Goal: Manage account settings

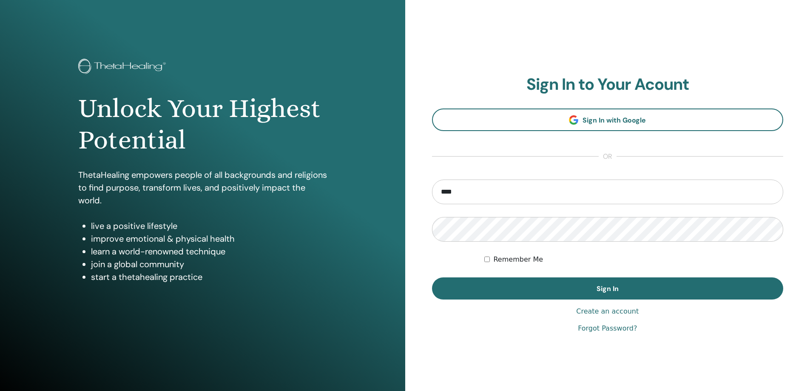
type input "**********"
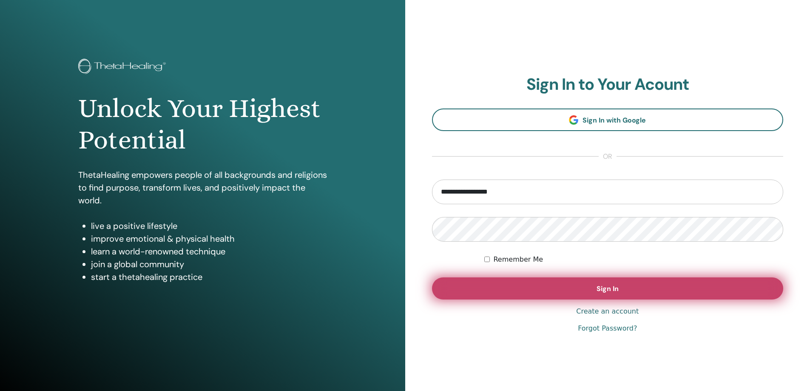
click at [465, 281] on button "Sign In" at bounding box center [608, 288] width 352 height 22
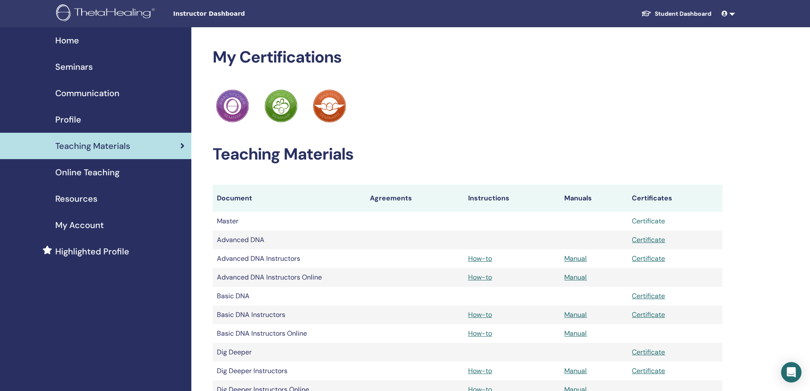
click at [653, 219] on link "Certificate" at bounding box center [648, 220] width 33 height 9
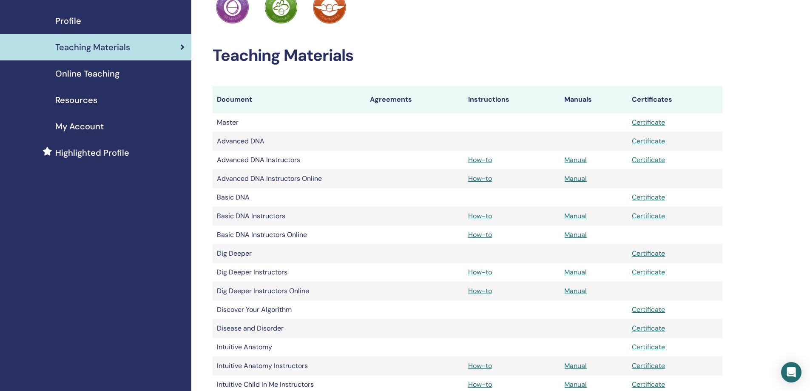
scroll to position [128, 0]
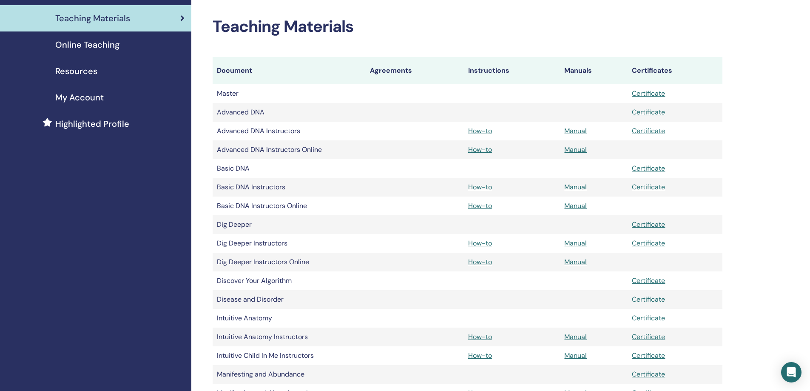
click at [654, 299] on link "Certificate" at bounding box center [648, 299] width 33 height 9
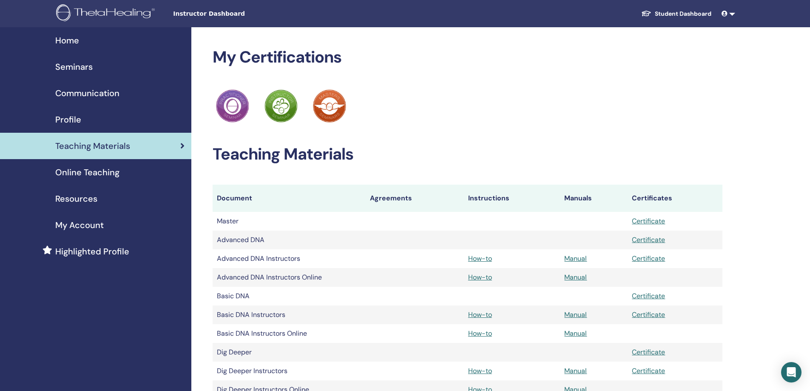
click at [102, 173] on span "Online Teaching" at bounding box center [87, 172] width 64 height 13
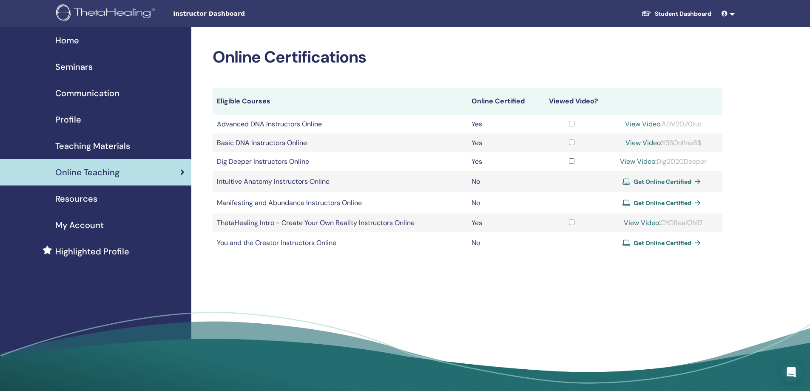
click at [643, 123] on link "View Video:" at bounding box center [643, 123] width 37 height 9
click at [82, 143] on span "Teaching Materials" at bounding box center [92, 145] width 75 height 13
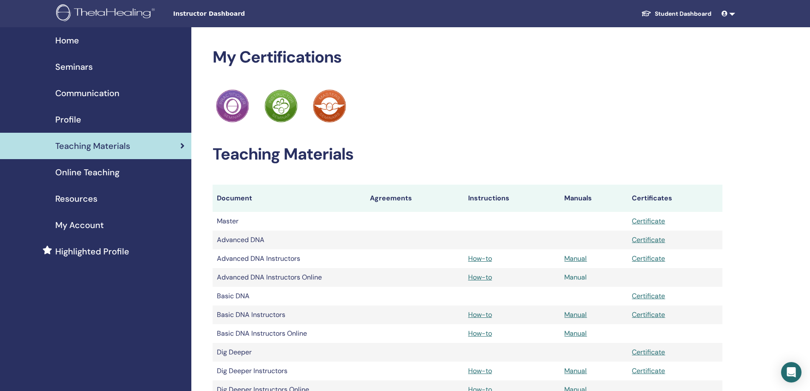
click at [567, 277] on link "Manual" at bounding box center [575, 277] width 23 height 9
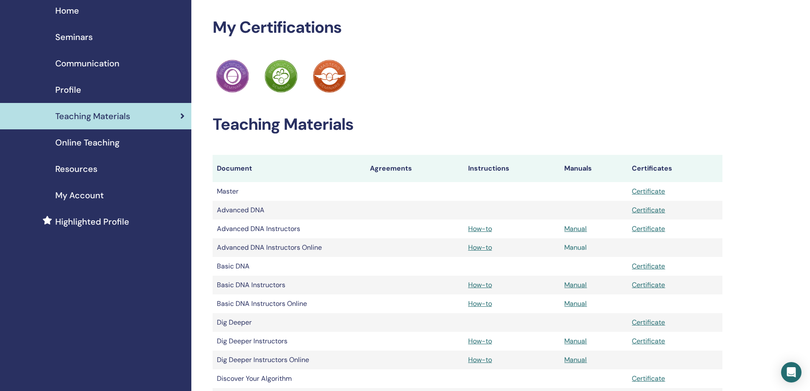
scroll to position [43, 0]
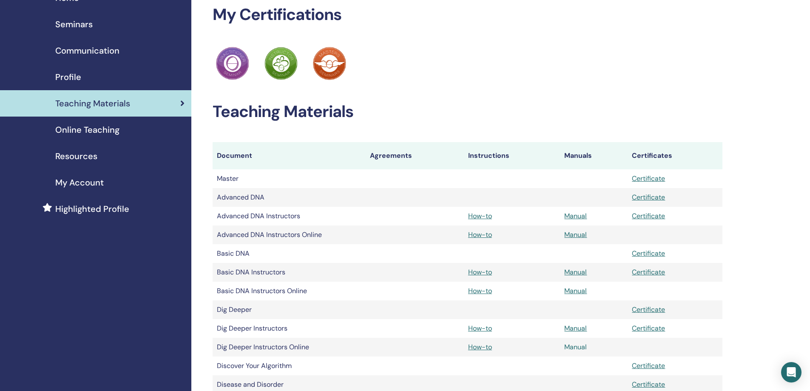
click at [576, 347] on link "Manual" at bounding box center [575, 346] width 23 height 9
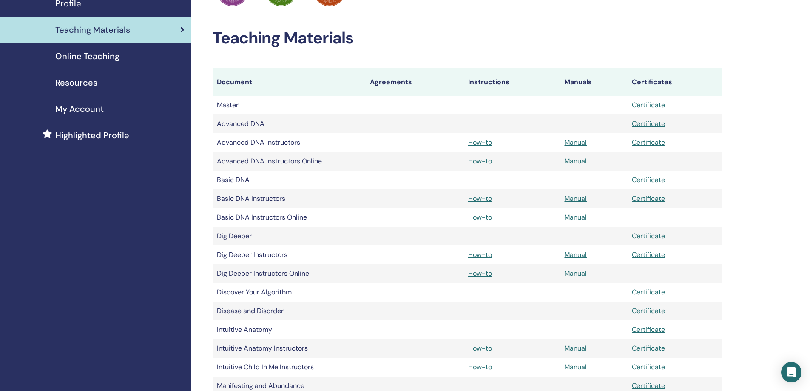
scroll to position [128, 0]
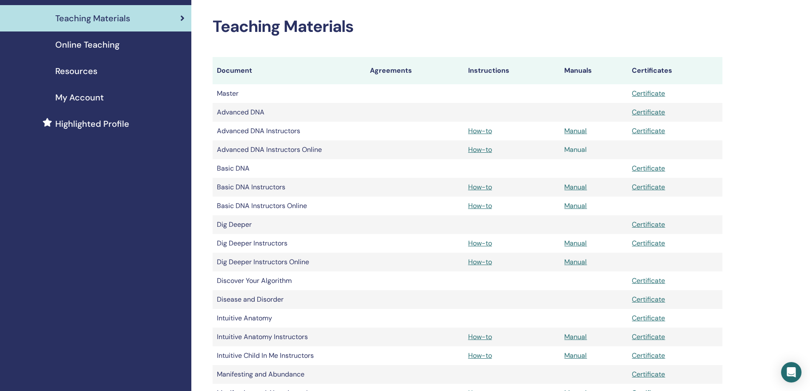
click at [575, 150] on link "Manual" at bounding box center [575, 149] width 23 height 9
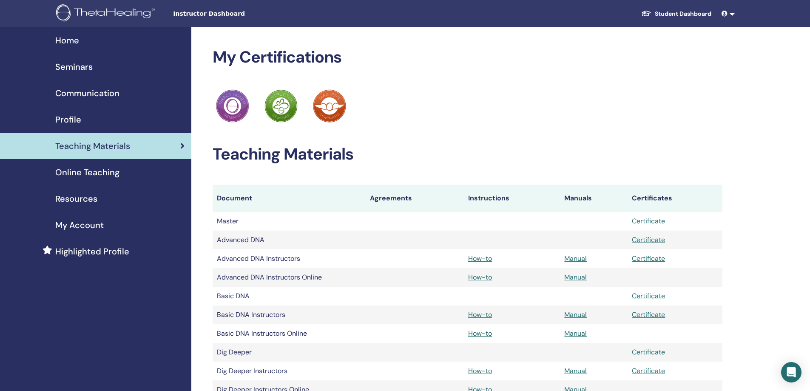
click at [77, 195] on span "Resources" at bounding box center [76, 198] width 42 height 13
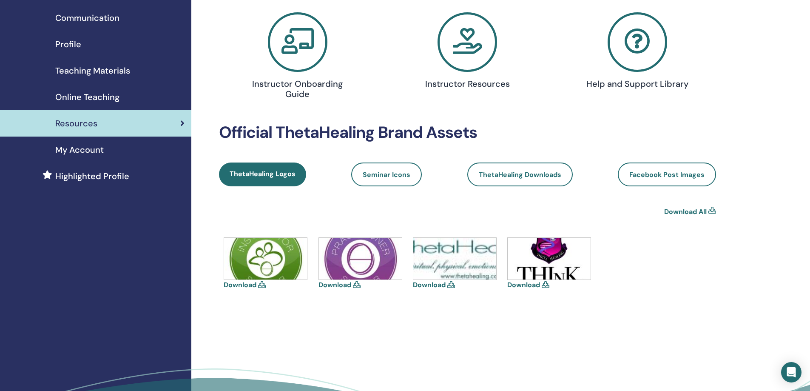
scroll to position [85, 0]
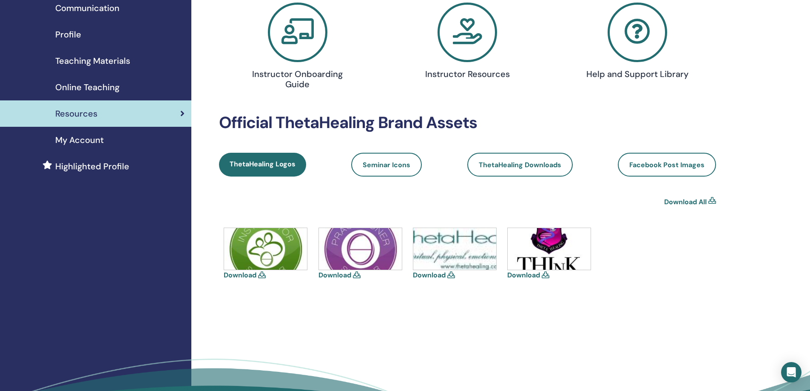
click at [79, 32] on span "Profile" at bounding box center [68, 34] width 26 height 13
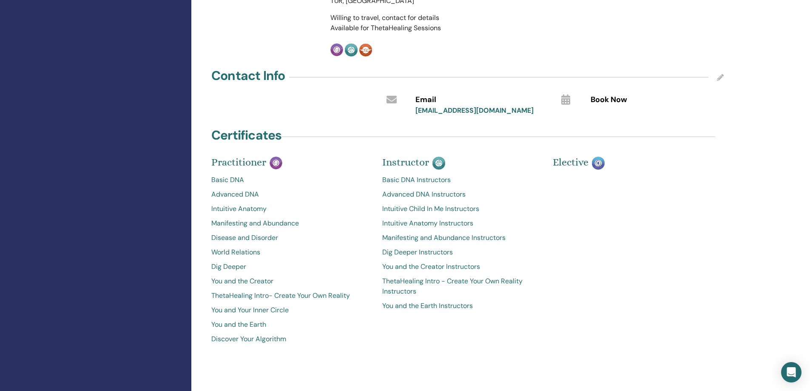
scroll to position [213, 0]
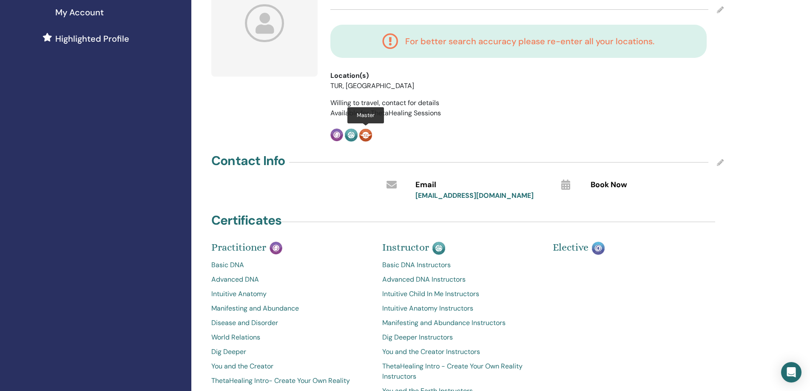
click at [367, 132] on img at bounding box center [365, 134] width 13 height 13
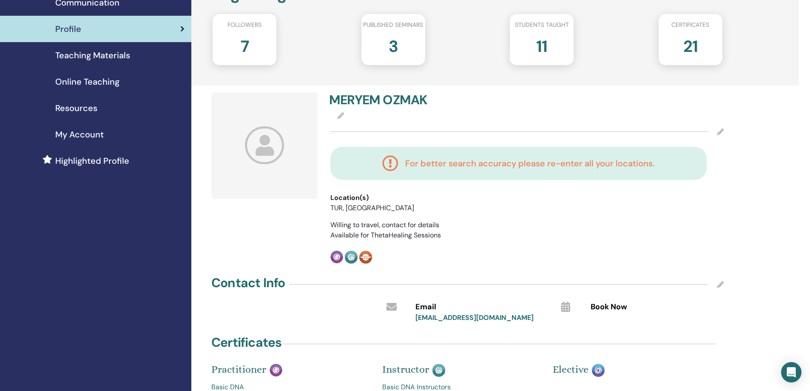
scroll to position [43, 0]
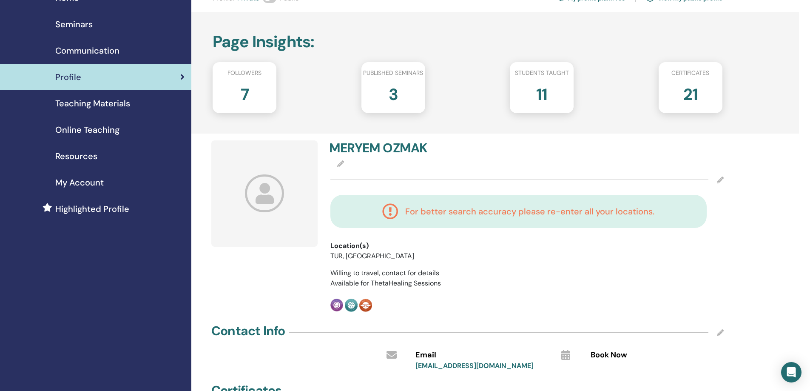
click at [542, 94] on h2 "11" at bounding box center [541, 93] width 11 height 24
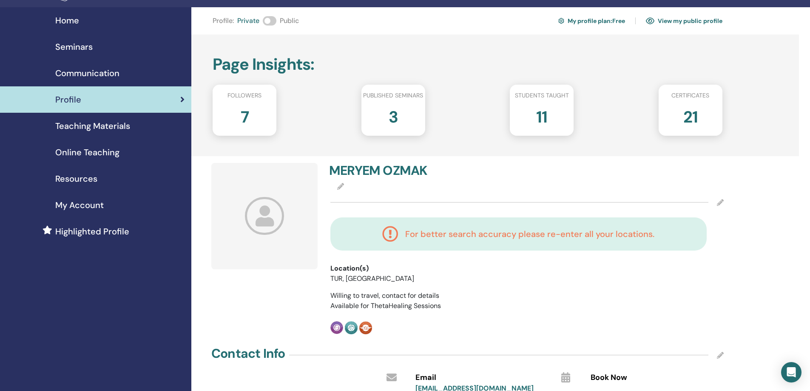
scroll to position [0, 0]
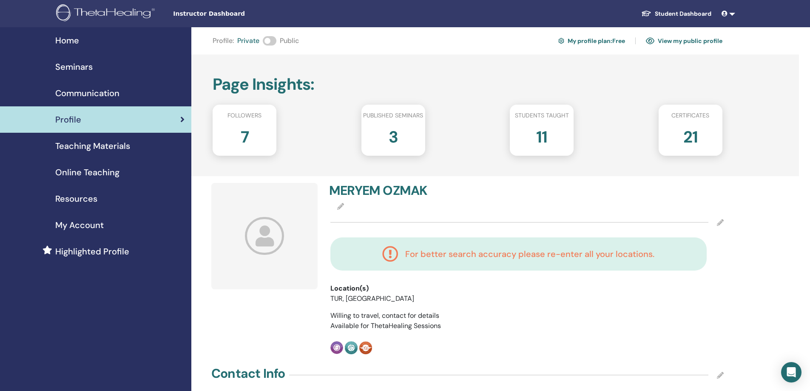
click at [244, 134] on h2 "7" at bounding box center [245, 135] width 8 height 24
click at [249, 115] on span "Followers" at bounding box center [244, 115] width 34 height 9
click at [73, 40] on span "Home" at bounding box center [67, 40] width 24 height 13
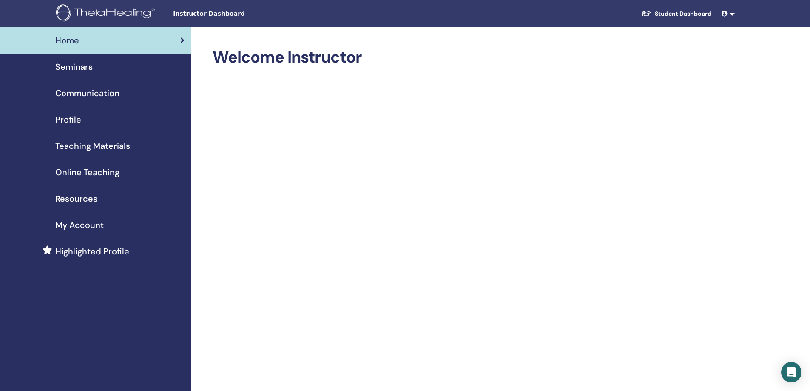
click at [86, 93] on span "Communication" at bounding box center [87, 93] width 64 height 13
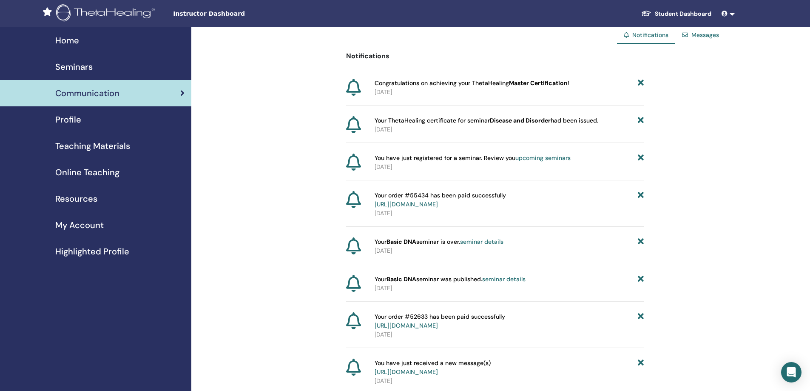
click at [88, 120] on div "Profile" at bounding box center [96, 119] width 178 height 13
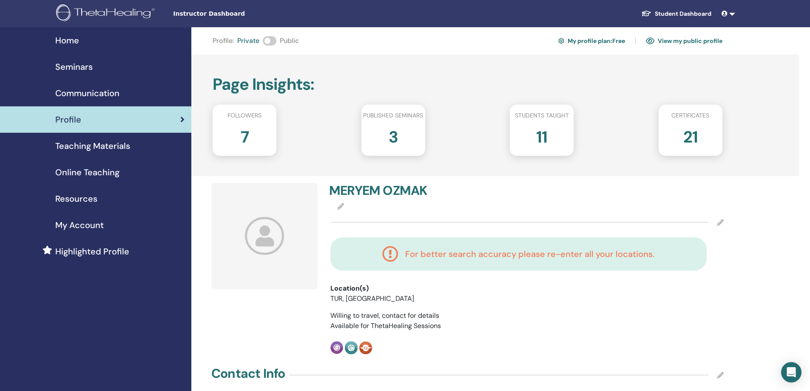
click at [242, 134] on h2 "7" at bounding box center [245, 135] width 8 height 24
click at [246, 114] on span "Followers" at bounding box center [244, 115] width 34 height 9
click at [735, 14] on link at bounding box center [728, 14] width 20 height 16
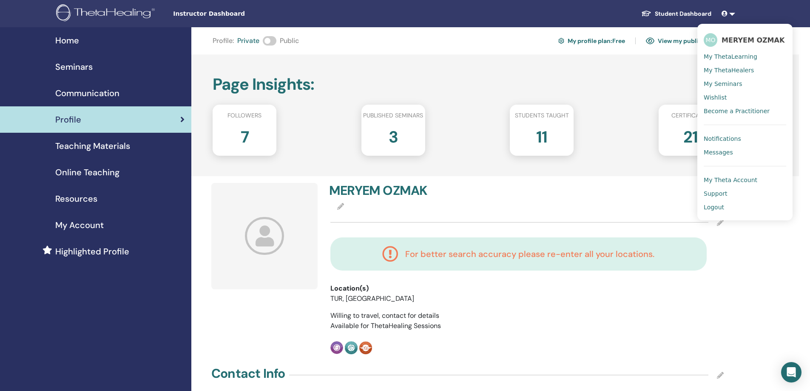
click at [529, 256] on h4 "For better search accuracy please re-enter all your locations." at bounding box center [529, 254] width 249 height 10
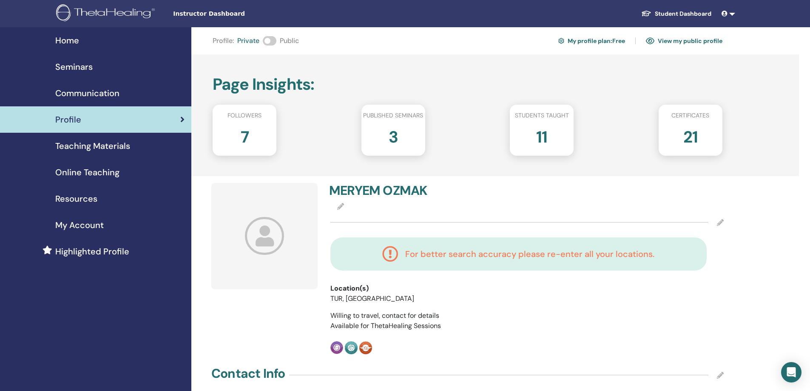
click at [342, 206] on icon at bounding box center [340, 206] width 7 height 7
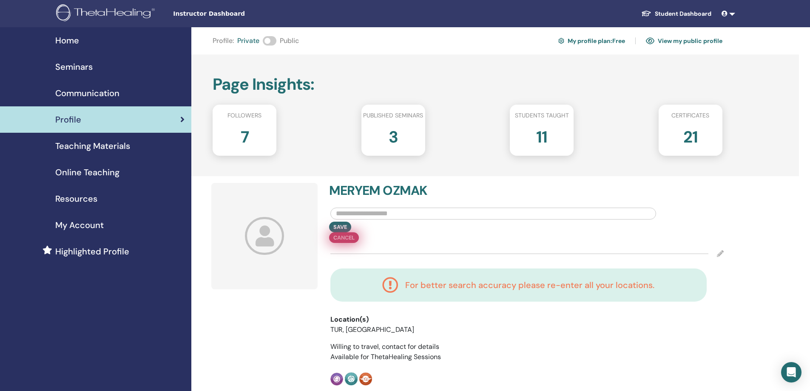
click at [373, 230] on div "Save Cancel" at bounding box center [527, 232] width 406 height 21
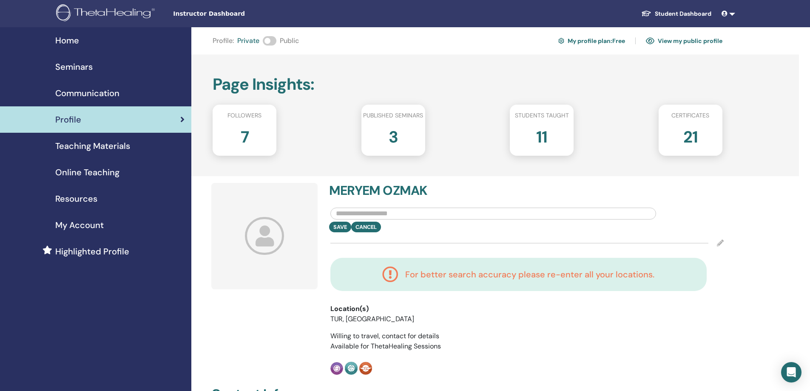
click at [721, 244] on icon at bounding box center [720, 242] width 7 height 7
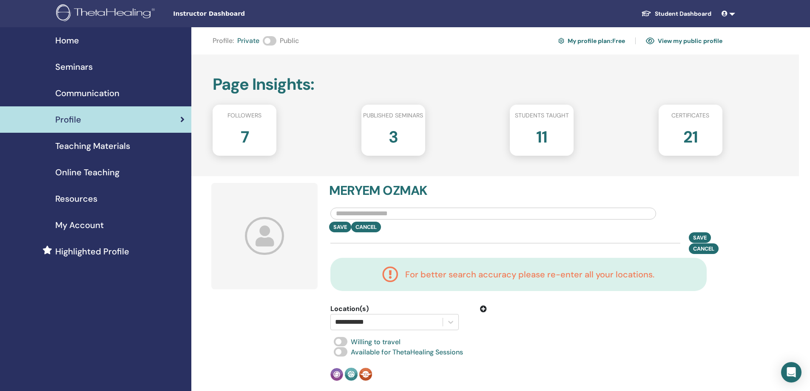
click at [663, 316] on div "**********" at bounding box center [527, 294] width 406 height 72
click at [483, 310] on icon at bounding box center [483, 308] width 7 height 7
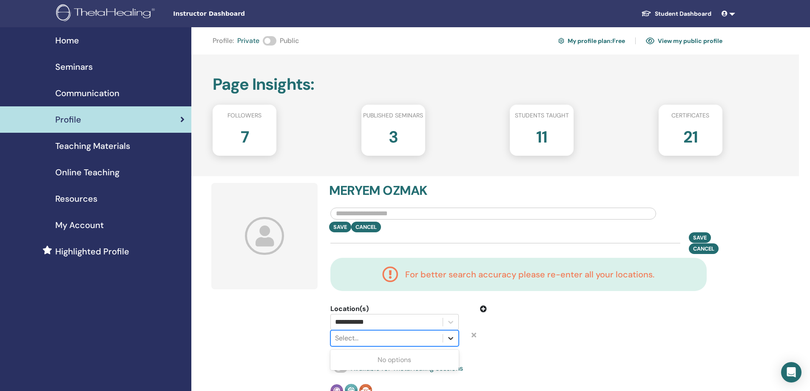
click at [454, 335] on icon at bounding box center [450, 338] width 9 height 9
click at [392, 337] on div at bounding box center [386, 338] width 103 height 12
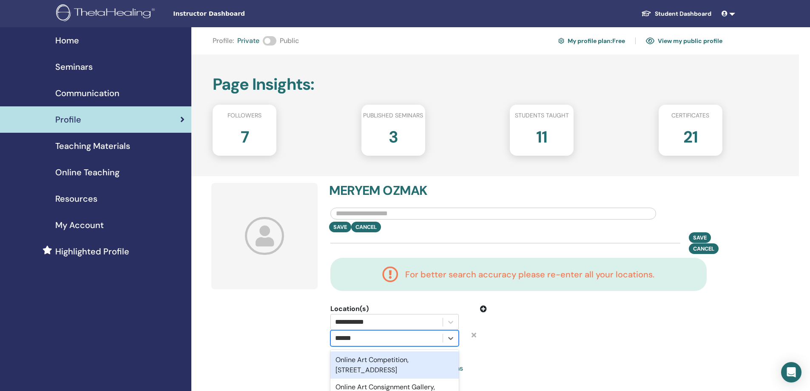
type input "******"
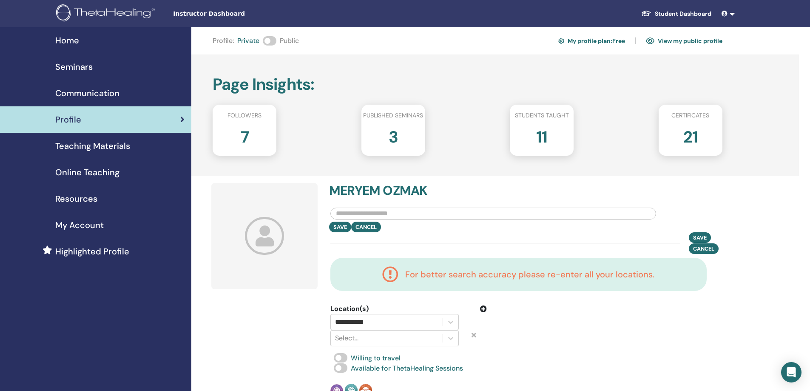
click at [510, 344] on div at bounding box center [577, 325] width 169 height 43
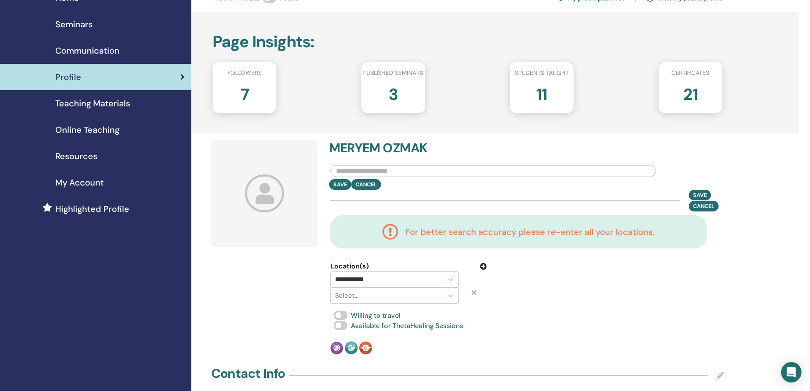
click at [474, 293] on icon at bounding box center [474, 292] width 5 height 7
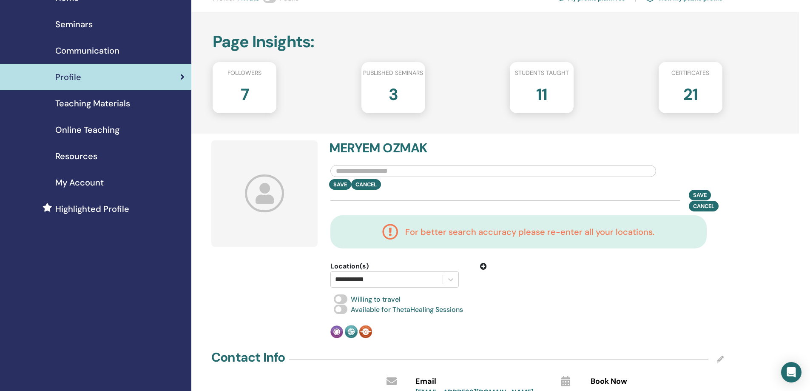
click at [484, 267] on icon at bounding box center [483, 266] width 7 height 7
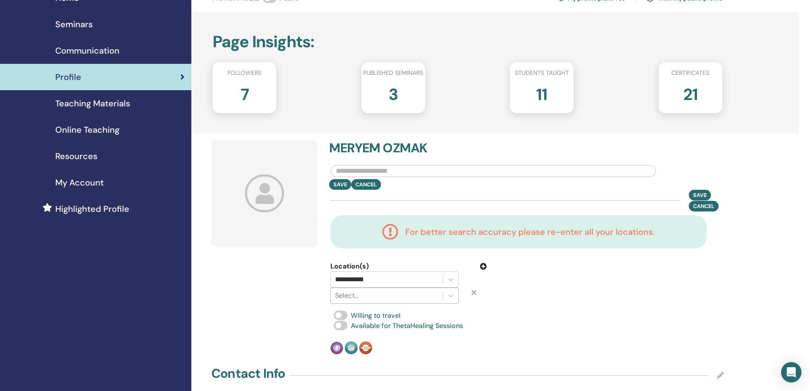
click at [413, 297] on div at bounding box center [386, 296] width 103 height 12
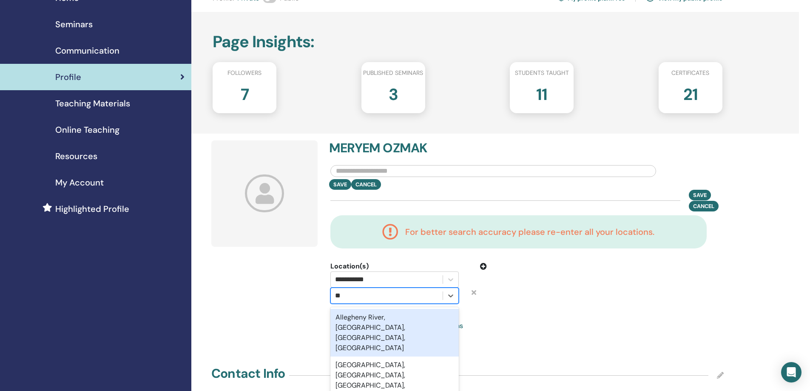
type input "*"
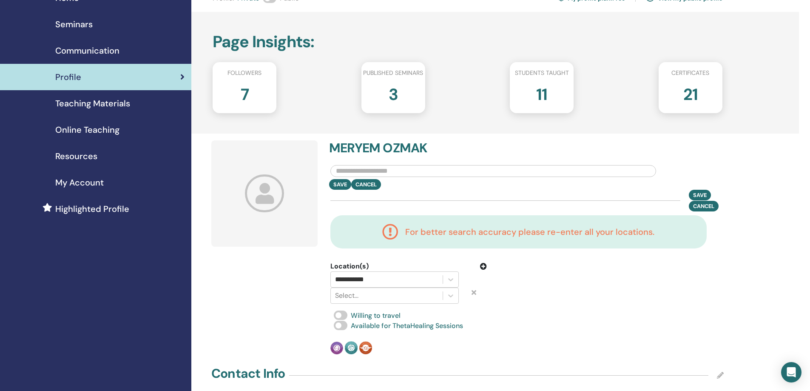
click at [473, 293] on icon at bounding box center [474, 292] width 5 height 7
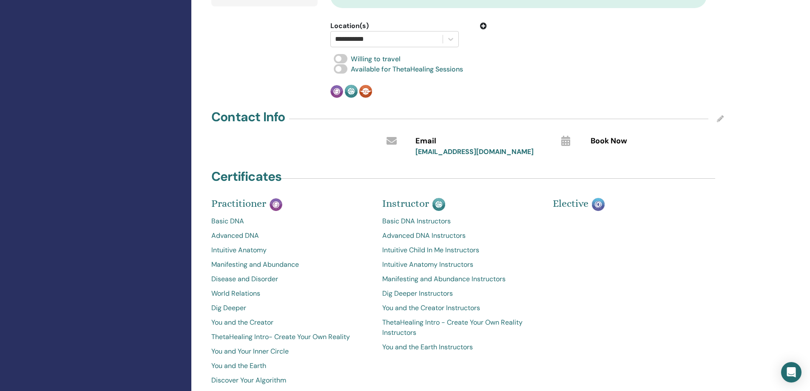
scroll to position [298, 0]
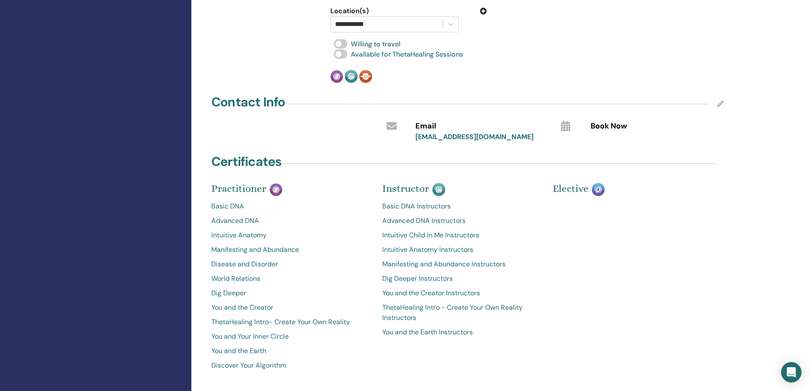
click at [423, 306] on link "ThetaHealing Intro - Create Your Own Reality Instructors" at bounding box center [461, 312] width 158 height 20
